Goal: Obtain resource: Download file/media

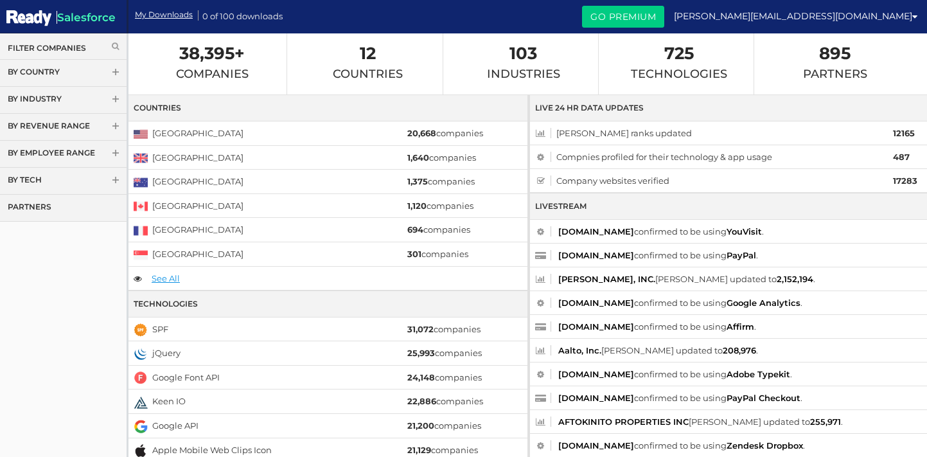
click at [117, 73] on span at bounding box center [115, 74] width 9 height 10
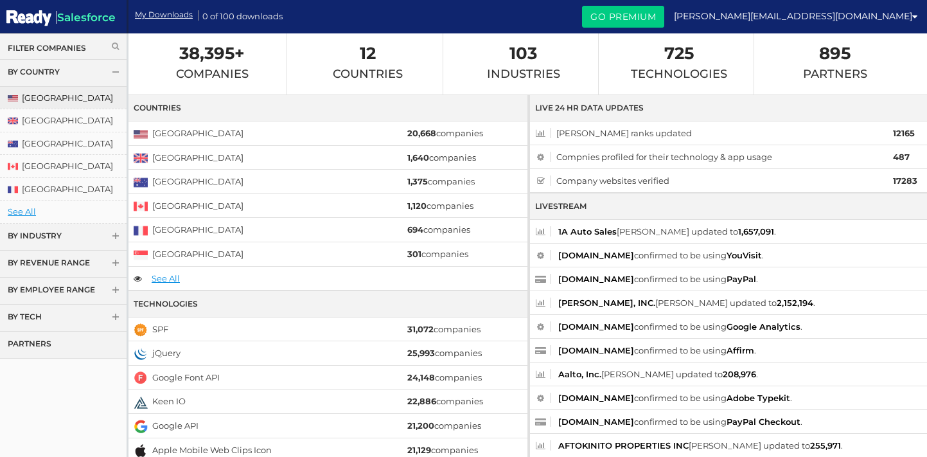
click at [67, 96] on link "[GEOGRAPHIC_DATA]" at bounding box center [63, 98] width 127 height 22
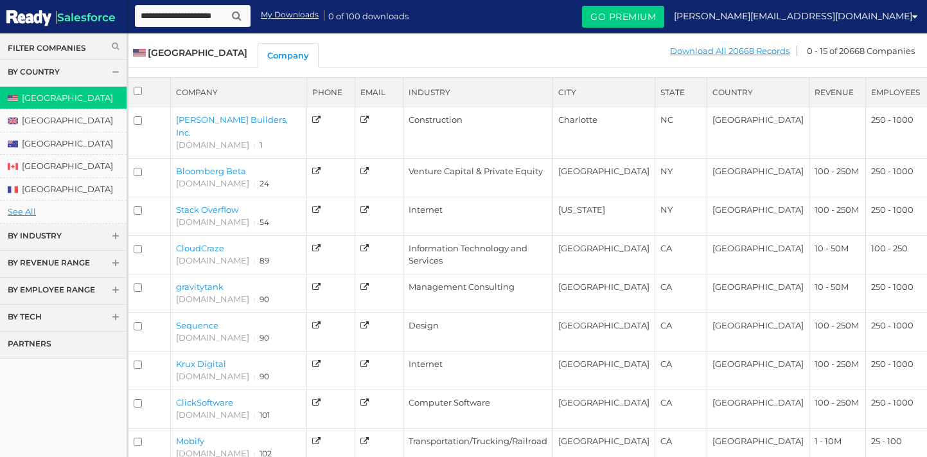
click at [116, 261] on span at bounding box center [115, 265] width 9 height 10
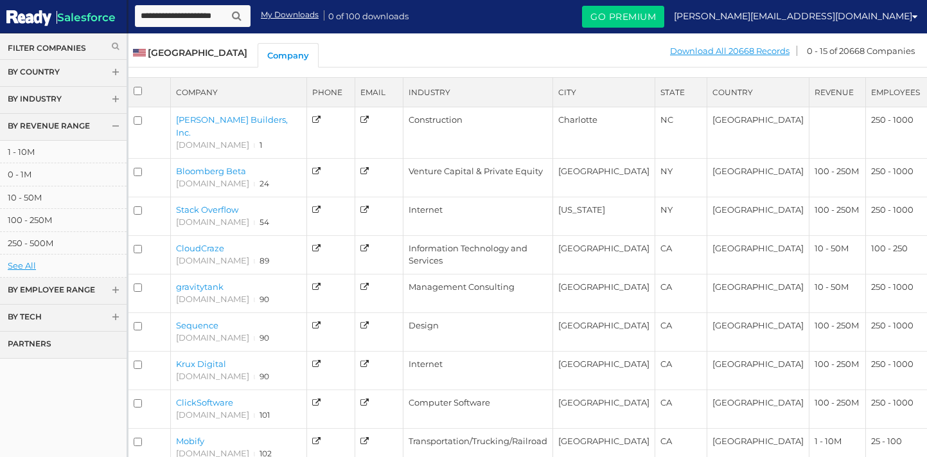
click at [115, 102] on span at bounding box center [115, 101] width 9 height 10
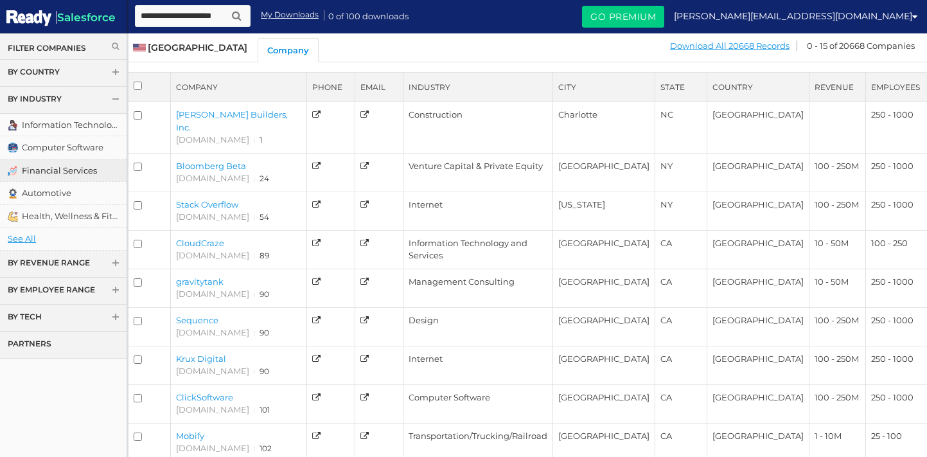
scroll to position [6, 0]
click at [31, 239] on link "See All" at bounding box center [63, 238] width 127 height 22
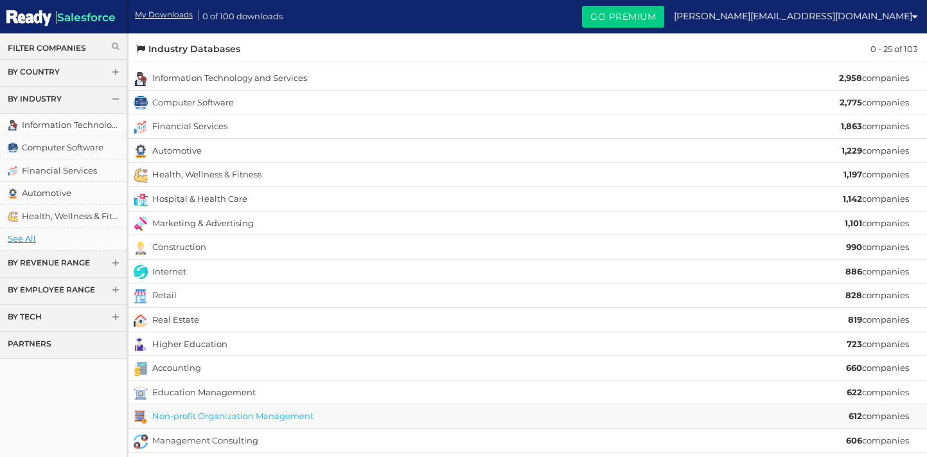
click at [203, 411] on link "Non-profit Organization Management" at bounding box center [232, 416] width 161 height 10
click at [184, 151] on link "Automotive" at bounding box center [176, 150] width 49 height 10
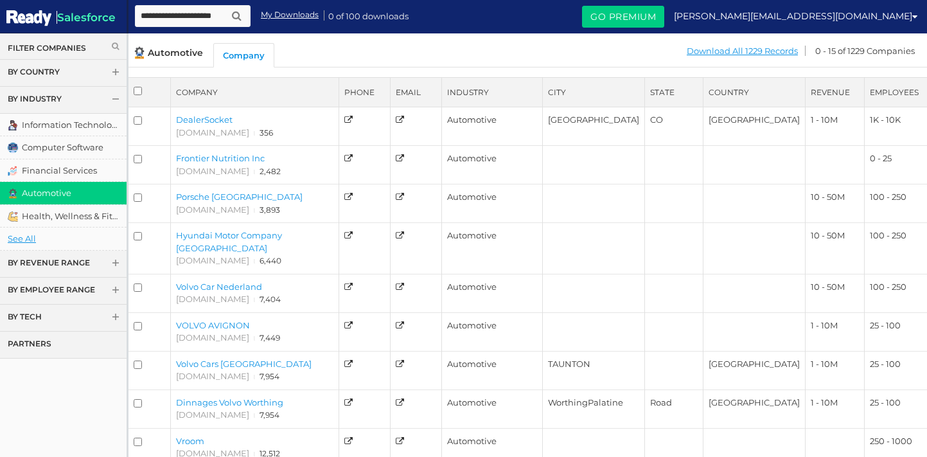
click at [53, 75] on link "By Country" at bounding box center [63, 73] width 127 height 27
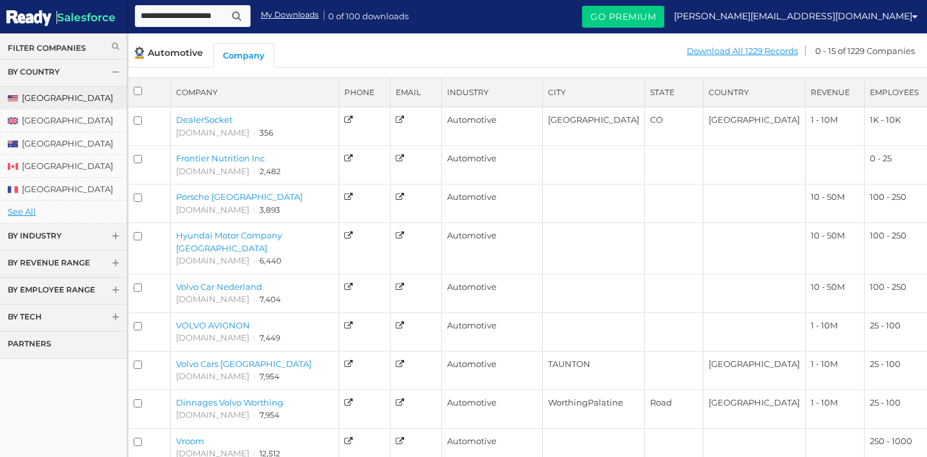
click at [47, 92] on link "[GEOGRAPHIC_DATA]" at bounding box center [63, 98] width 127 height 22
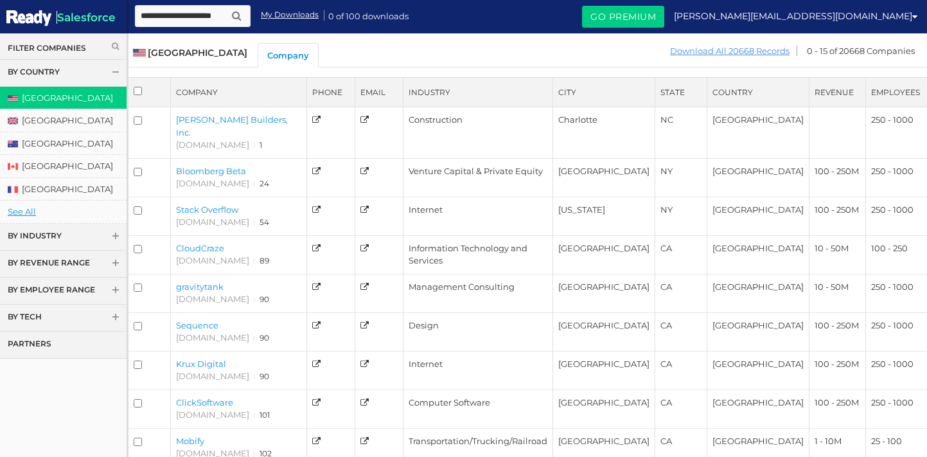
click at [751, 51] on link "Download All 20668 Records" at bounding box center [729, 51] width 121 height 16
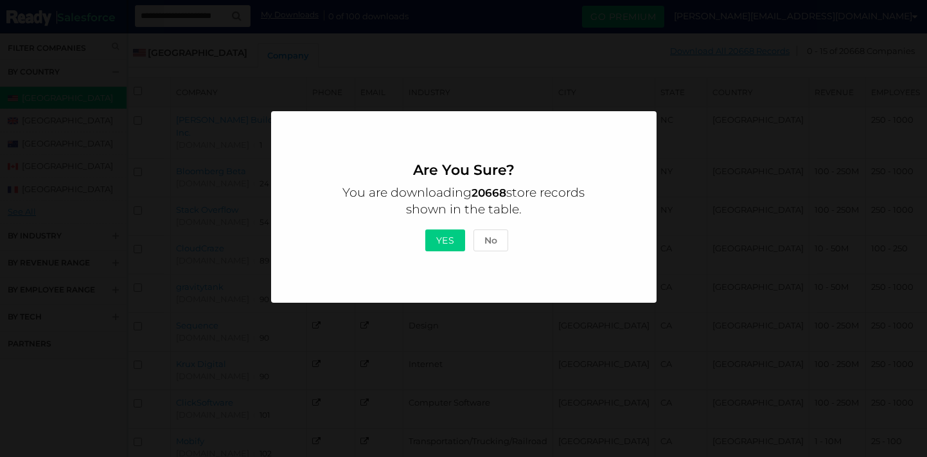
click at [442, 240] on button "Yes" at bounding box center [445, 240] width 40 height 22
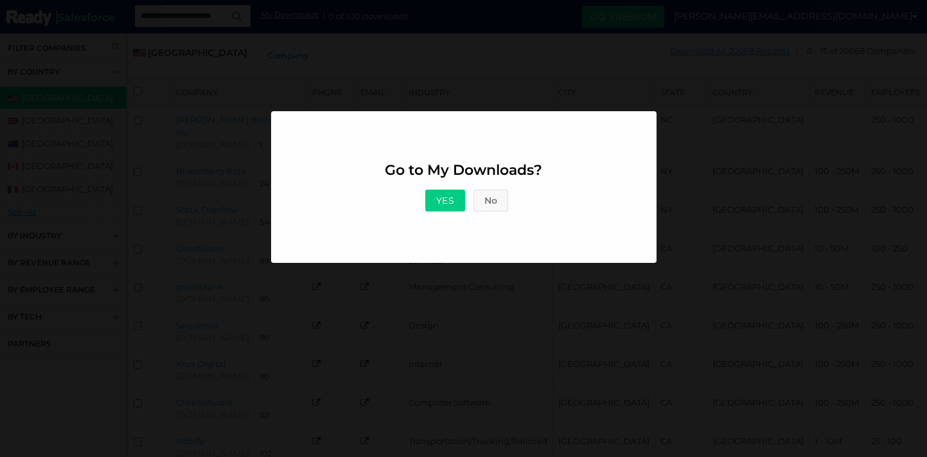
click at [496, 204] on button "No" at bounding box center [491, 201] width 35 height 22
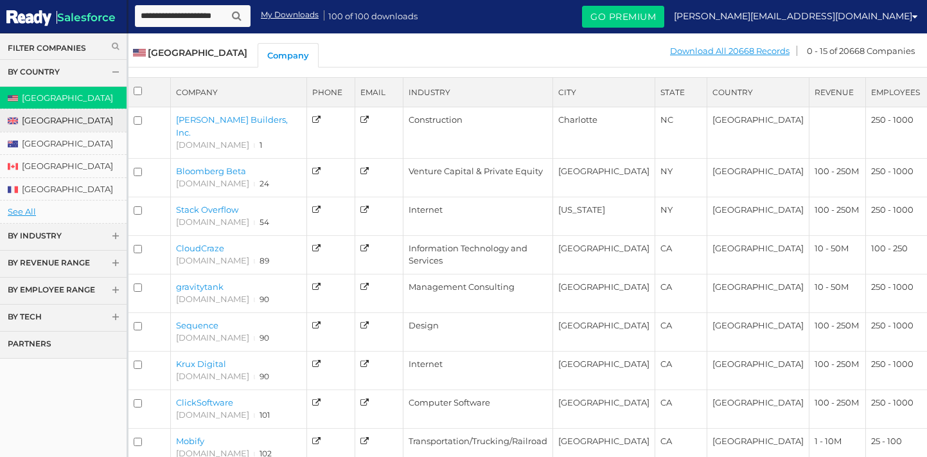
click at [85, 123] on link "[GEOGRAPHIC_DATA]" at bounding box center [63, 120] width 127 height 22
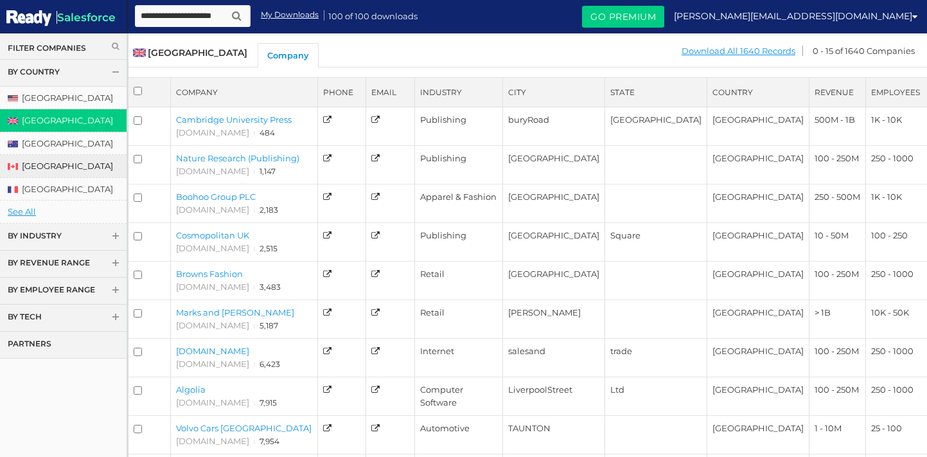
click at [38, 168] on link "[GEOGRAPHIC_DATA]" at bounding box center [63, 166] width 127 height 22
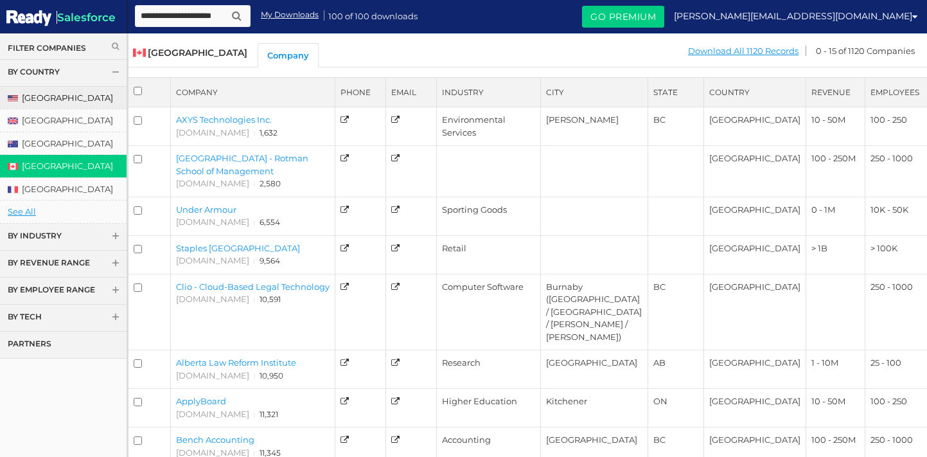
click at [51, 101] on link "[GEOGRAPHIC_DATA]" at bounding box center [63, 98] width 127 height 22
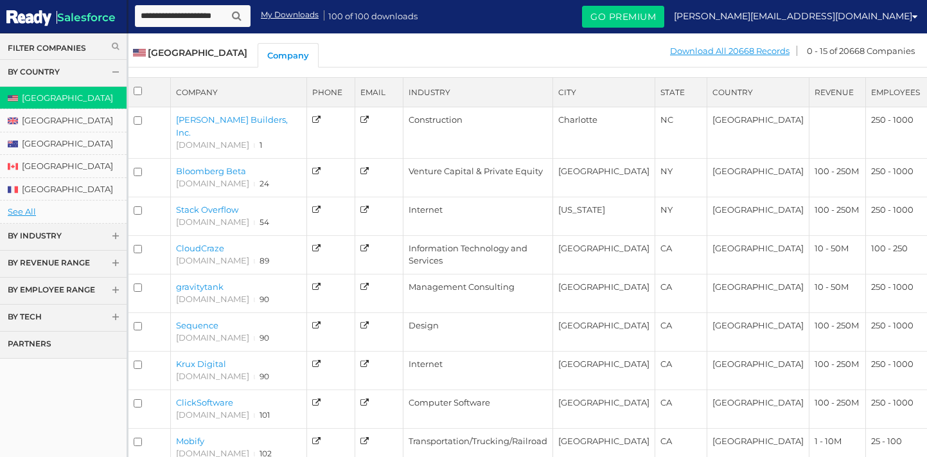
click at [300, 14] on link "My Downloads" at bounding box center [290, 14] width 58 height 11
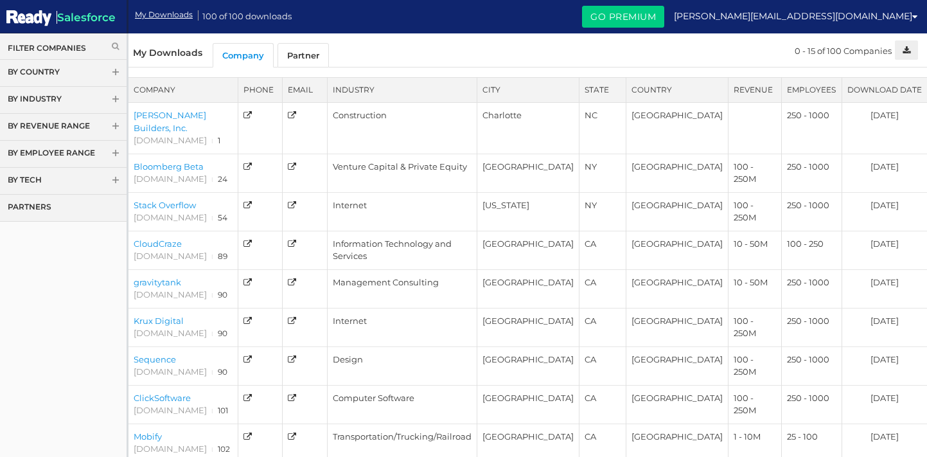
click at [664, 16] on link "Go Premium" at bounding box center [623, 17] width 82 height 22
